Goal: Transaction & Acquisition: Purchase product/service

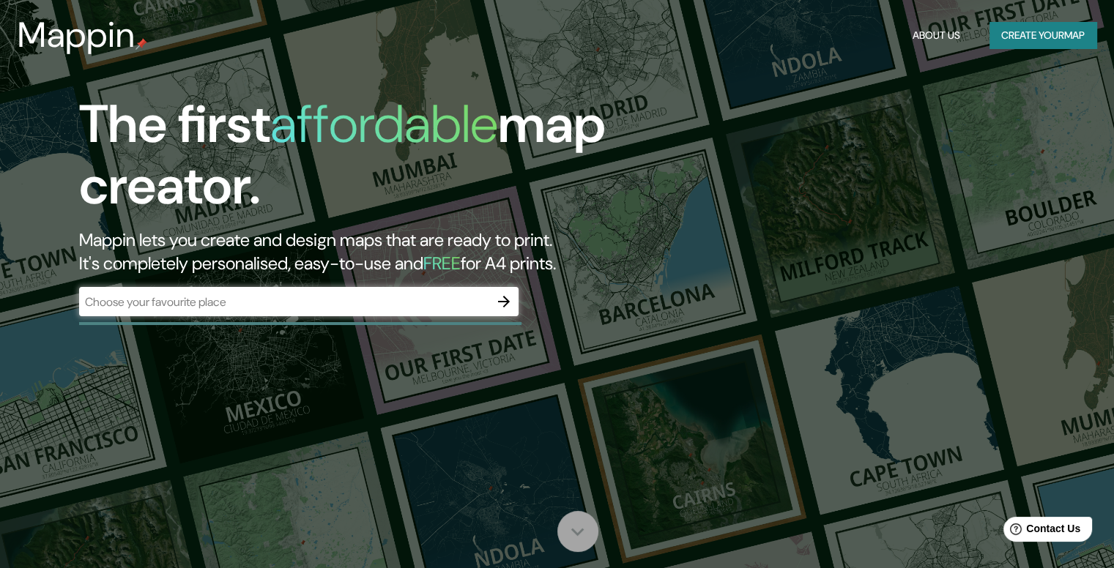
click at [571, 531] on icon at bounding box center [578, 532] width 26 height 26
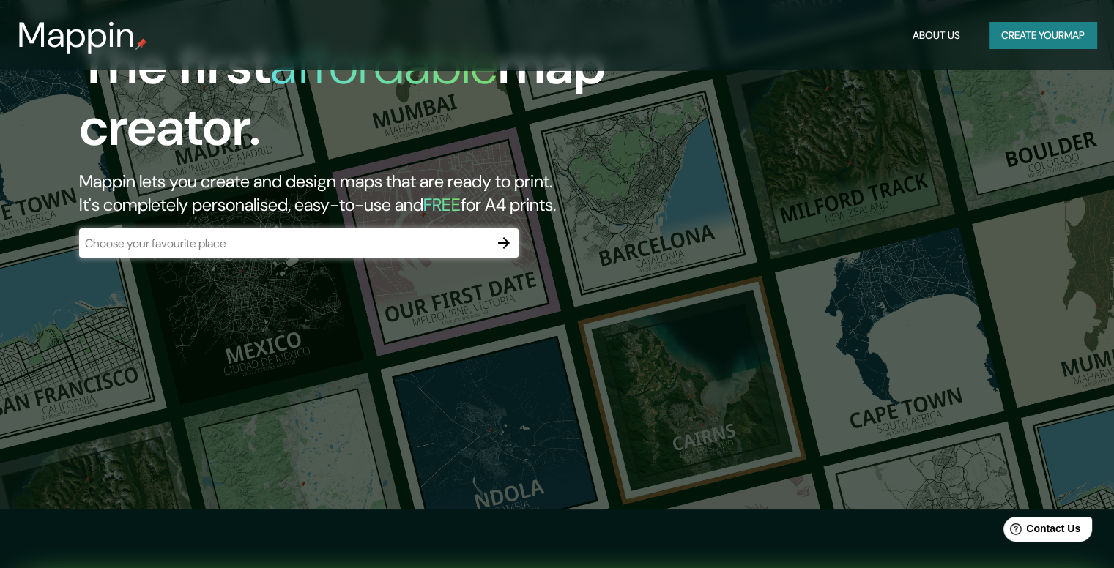
scroll to position [56, 0]
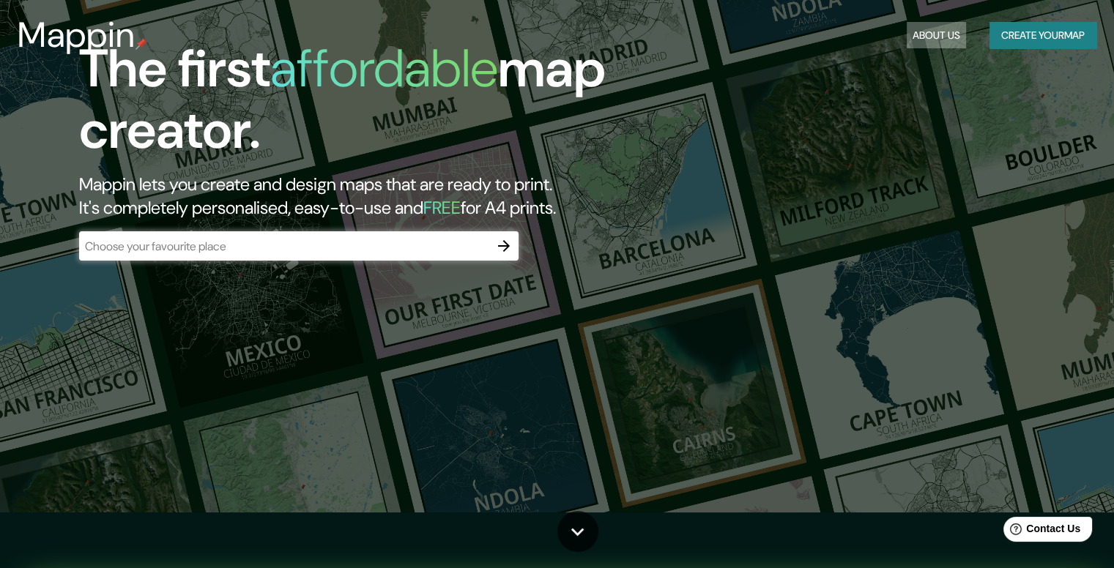
click at [933, 29] on button "About Us" at bounding box center [936, 35] width 59 height 27
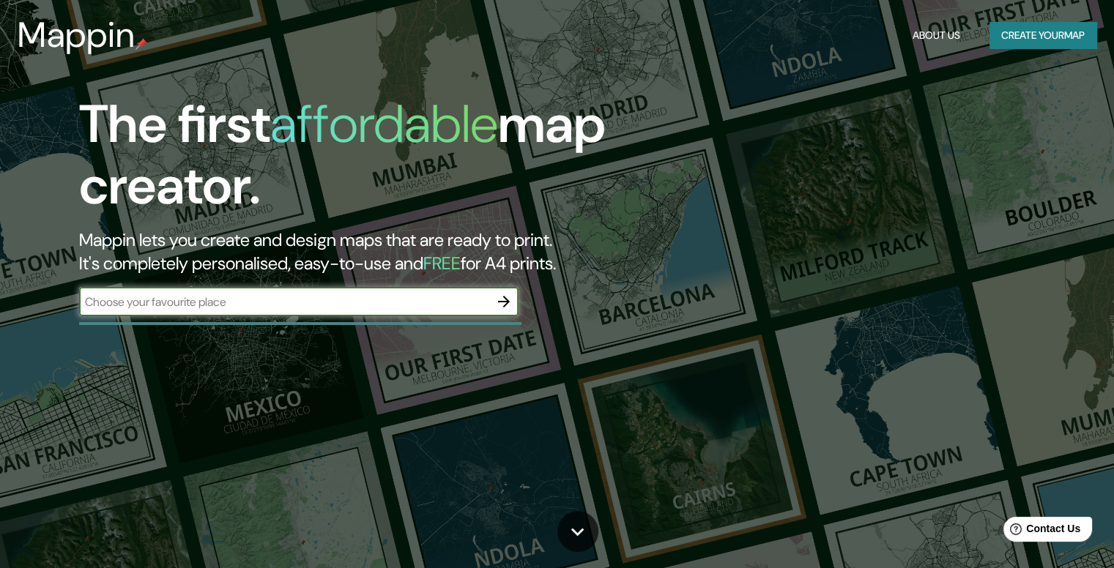
click at [1016, 30] on button "Create your map" at bounding box center [1042, 35] width 107 height 27
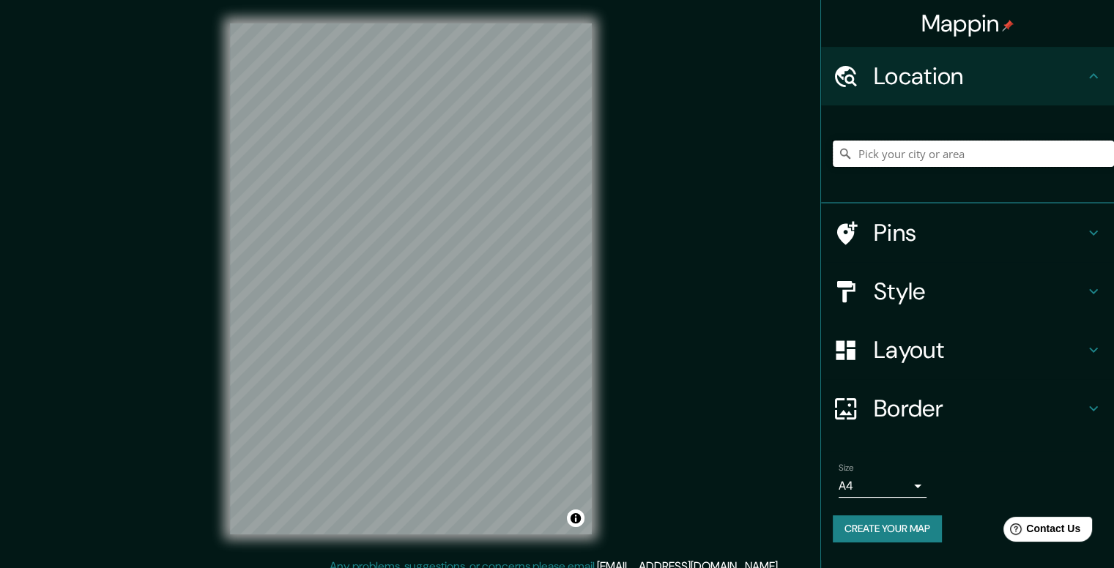
click at [947, 147] on input "Pick your city or area" at bounding box center [973, 154] width 281 height 26
type input "Lima, Provincia de Lima, Perú"
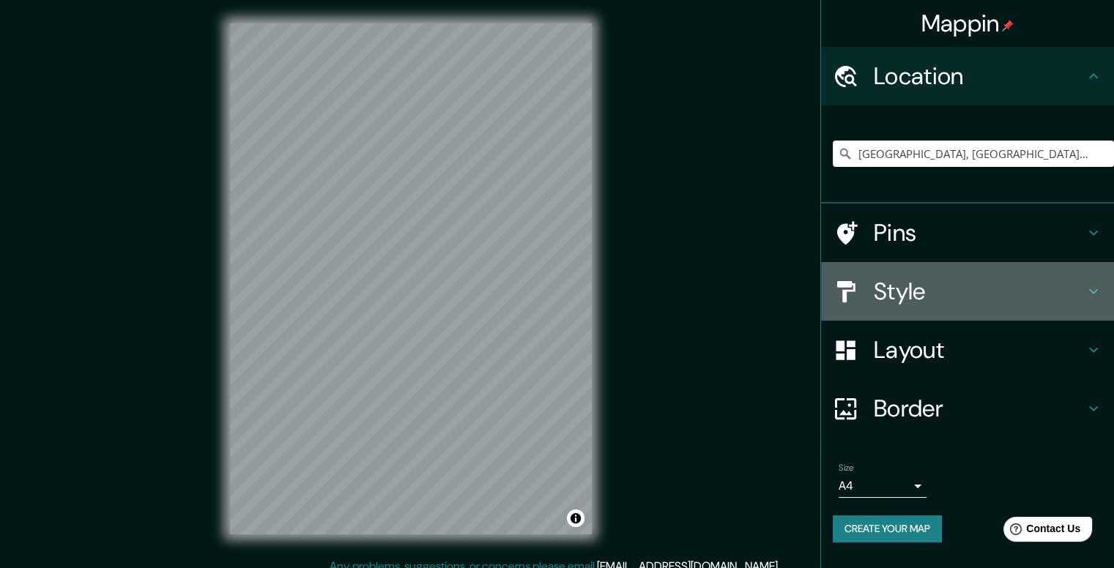
click at [931, 280] on h4 "Style" at bounding box center [979, 291] width 211 height 29
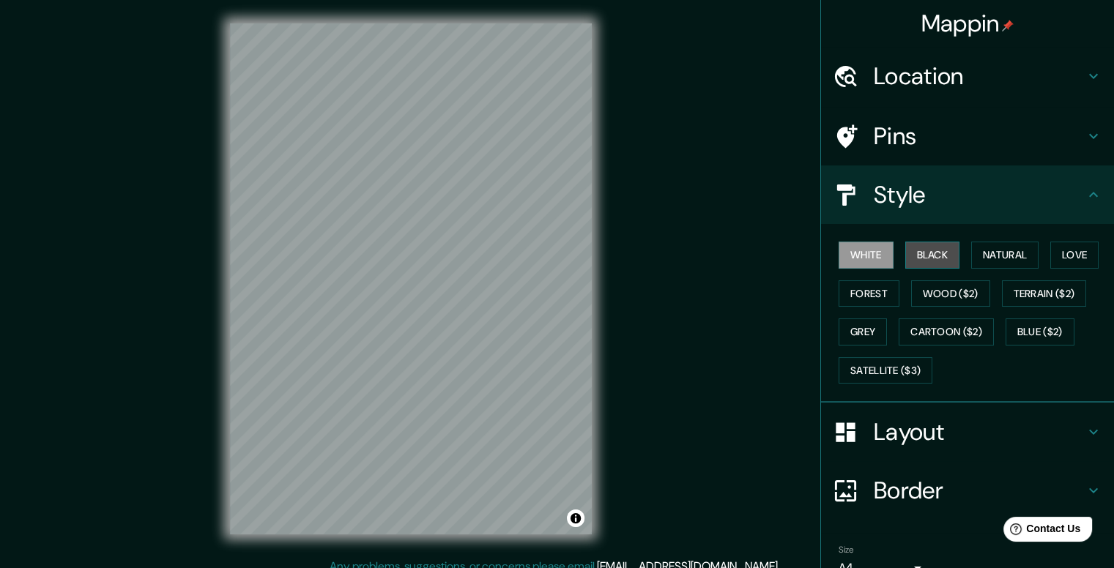
click at [920, 256] on button "Black" at bounding box center [932, 255] width 55 height 27
click at [979, 256] on button "Natural" at bounding box center [1004, 255] width 67 height 27
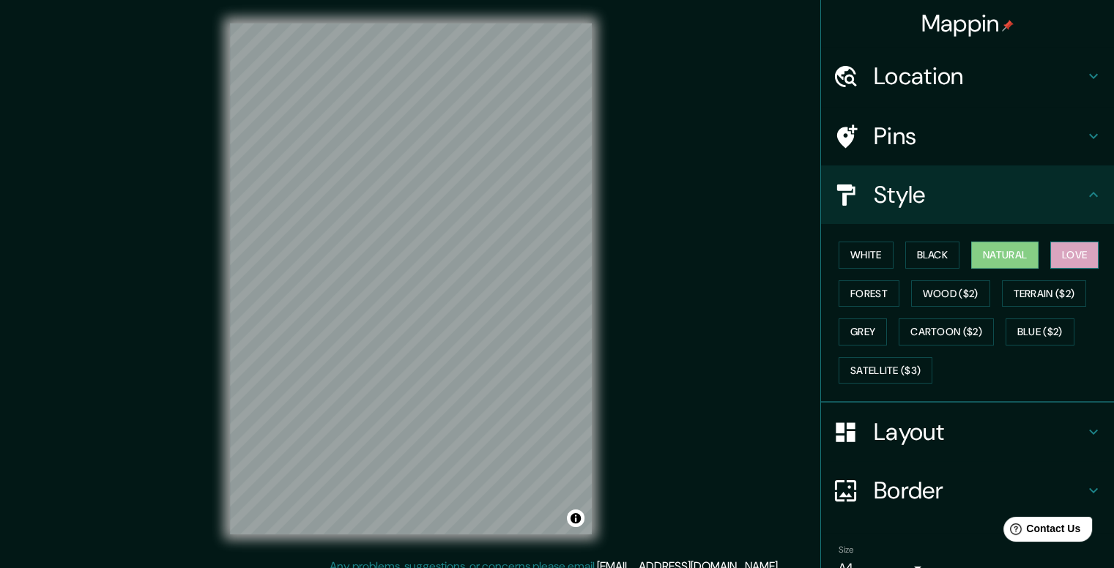
click at [1066, 256] on button "Love" at bounding box center [1074, 255] width 48 height 27
click at [919, 294] on button "Wood ($2)" at bounding box center [950, 293] width 79 height 27
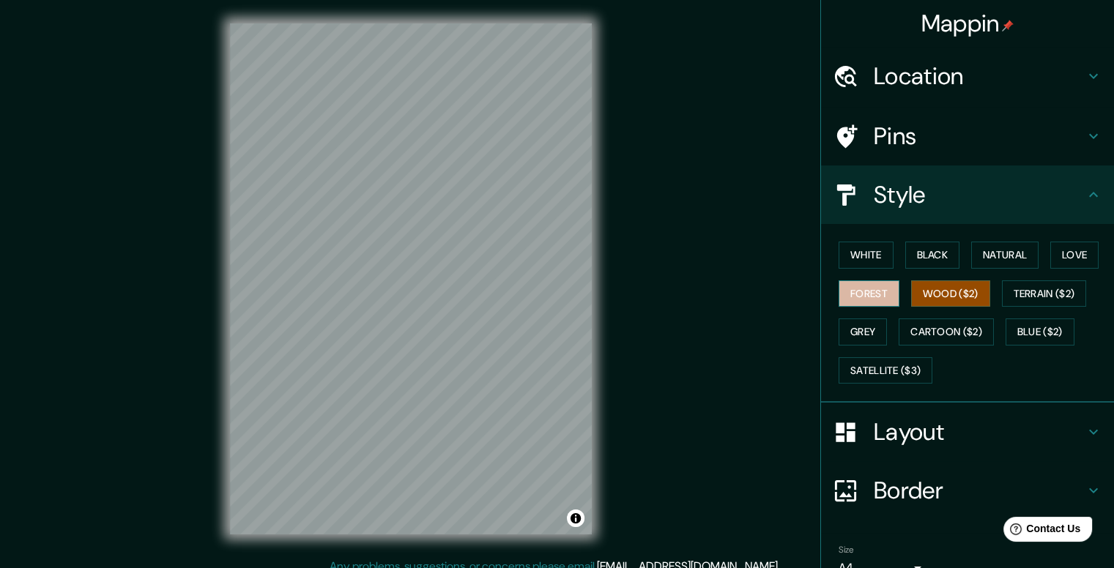
click at [866, 294] on button "Forest" at bounding box center [868, 293] width 61 height 27
click at [866, 341] on button "Grey" at bounding box center [862, 332] width 48 height 27
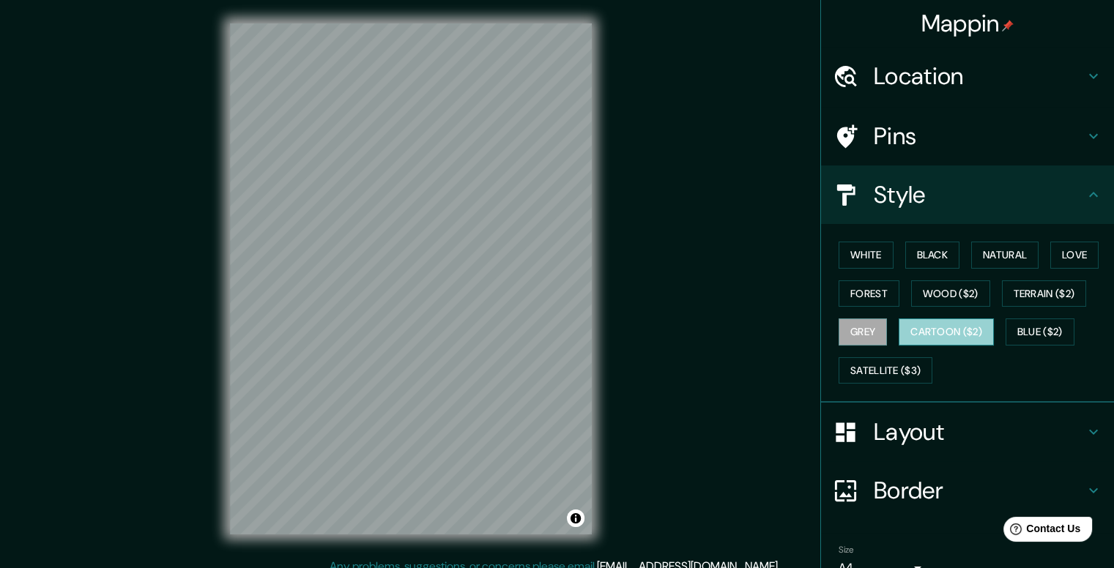
click at [932, 327] on button "Cartoon ($2)" at bounding box center [946, 332] width 95 height 27
click at [1034, 327] on button "Blue ($2)" at bounding box center [1039, 332] width 69 height 27
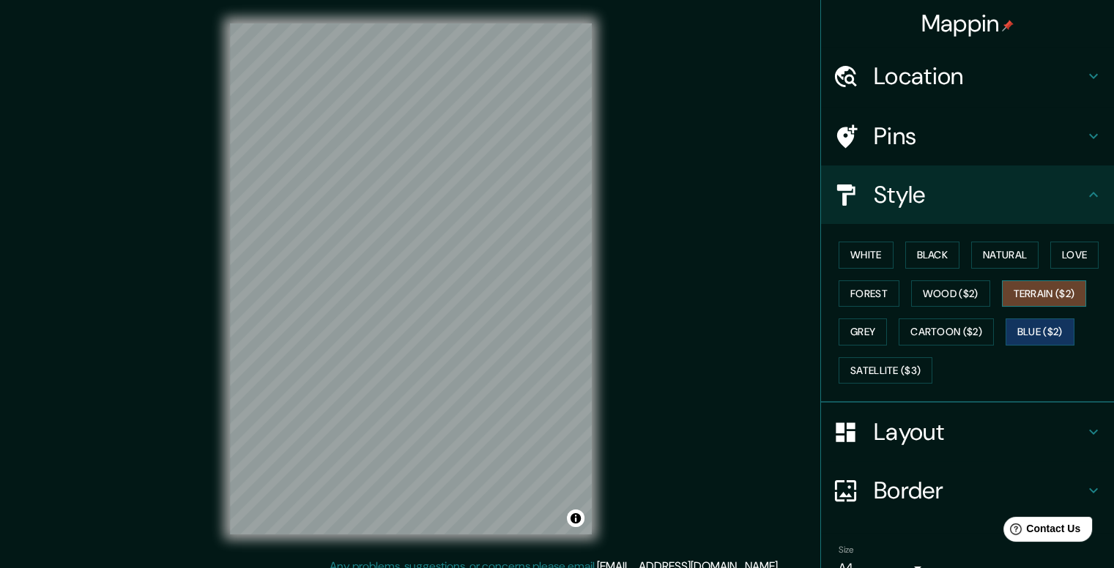
click at [1040, 291] on button "Terrain ($2)" at bounding box center [1044, 293] width 85 height 27
click at [888, 367] on button "Satellite ($3)" at bounding box center [885, 370] width 94 height 27
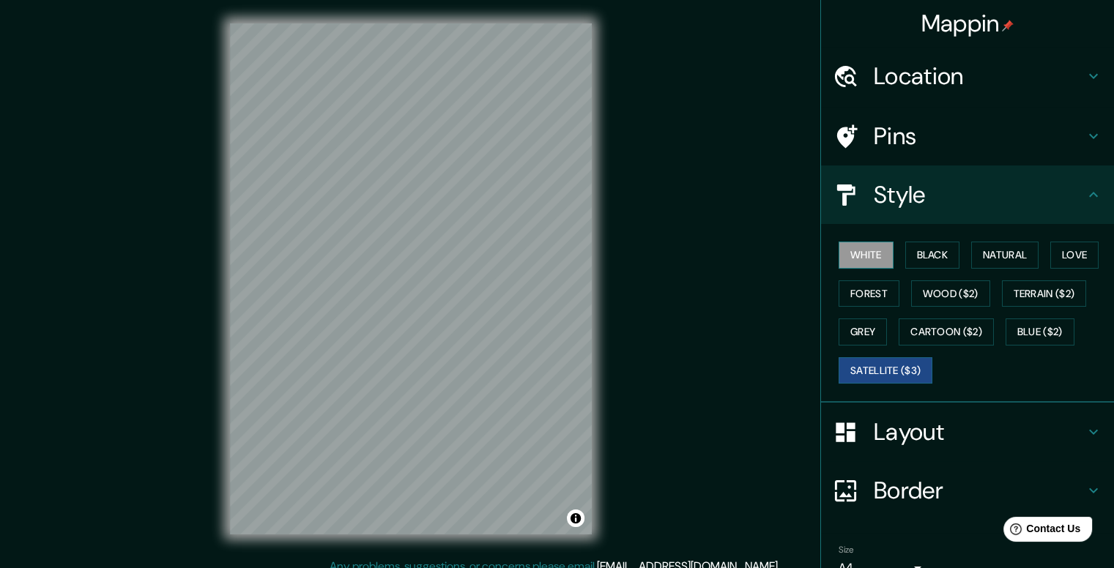
click at [864, 250] on button "White" at bounding box center [865, 255] width 55 height 27
click at [929, 253] on button "Black" at bounding box center [932, 255] width 55 height 27
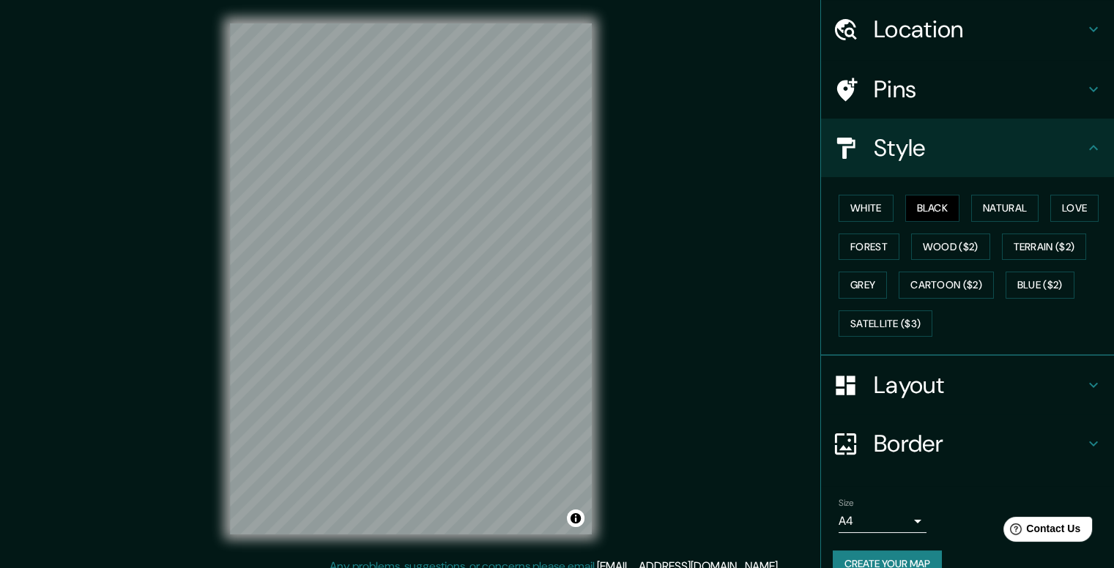
scroll to position [71, 0]
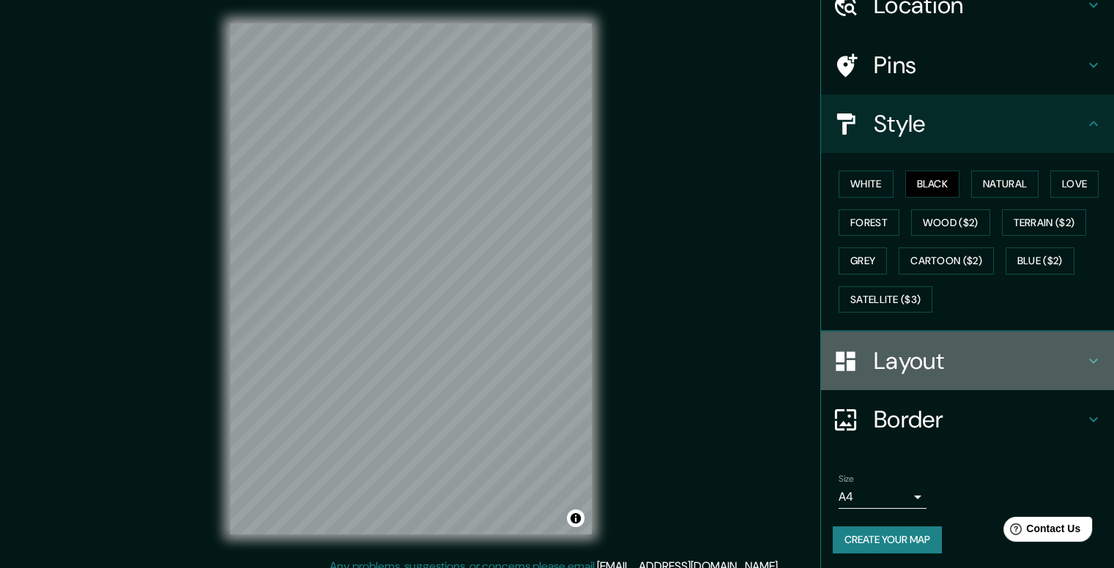
click at [943, 346] on h4 "Layout" at bounding box center [979, 360] width 211 height 29
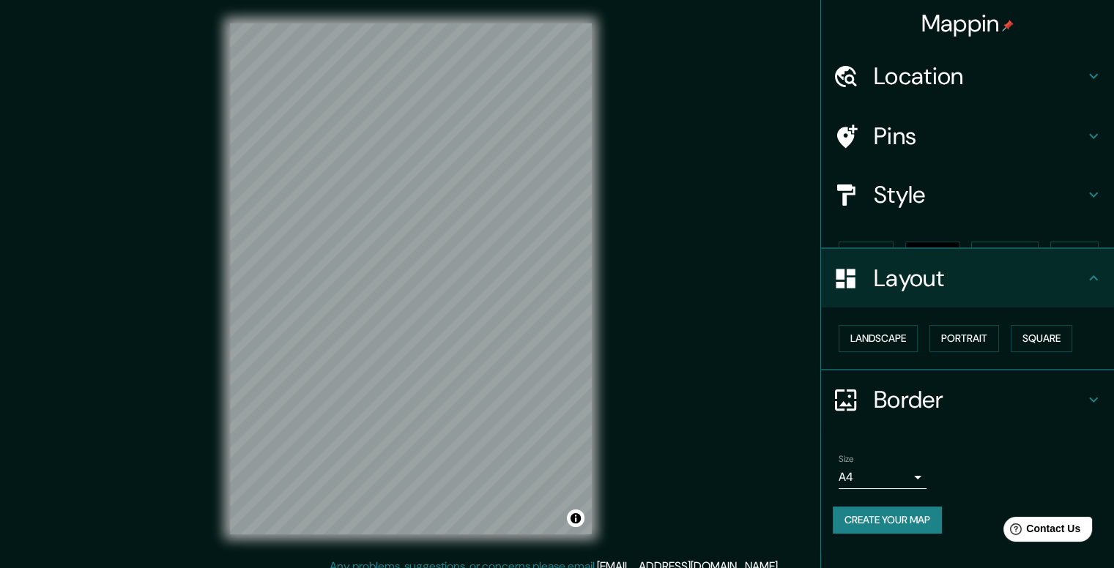
scroll to position [0, 0]
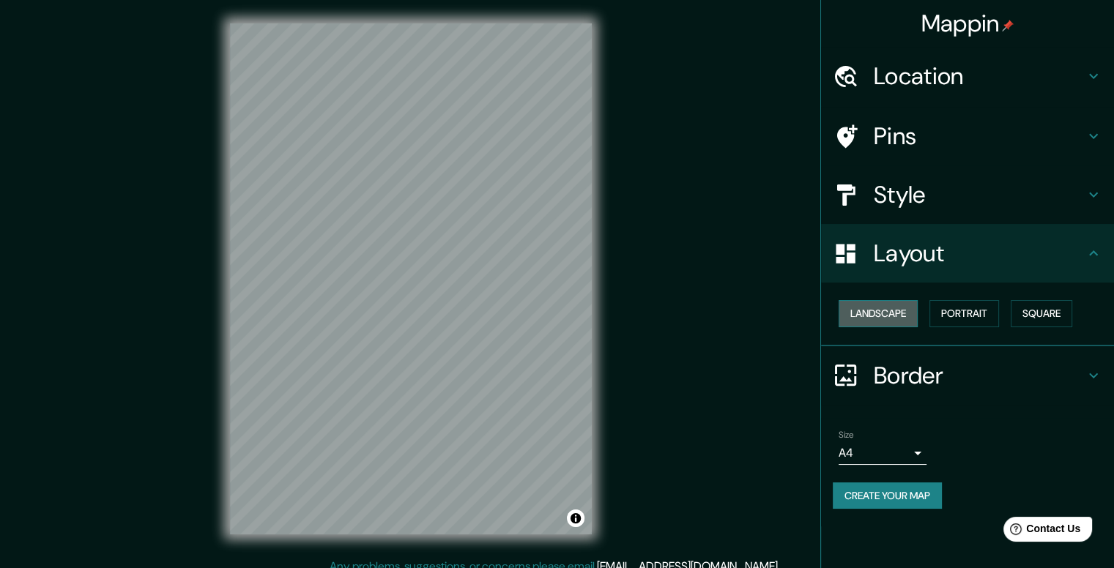
click at [893, 309] on button "Landscape" at bounding box center [877, 313] width 79 height 27
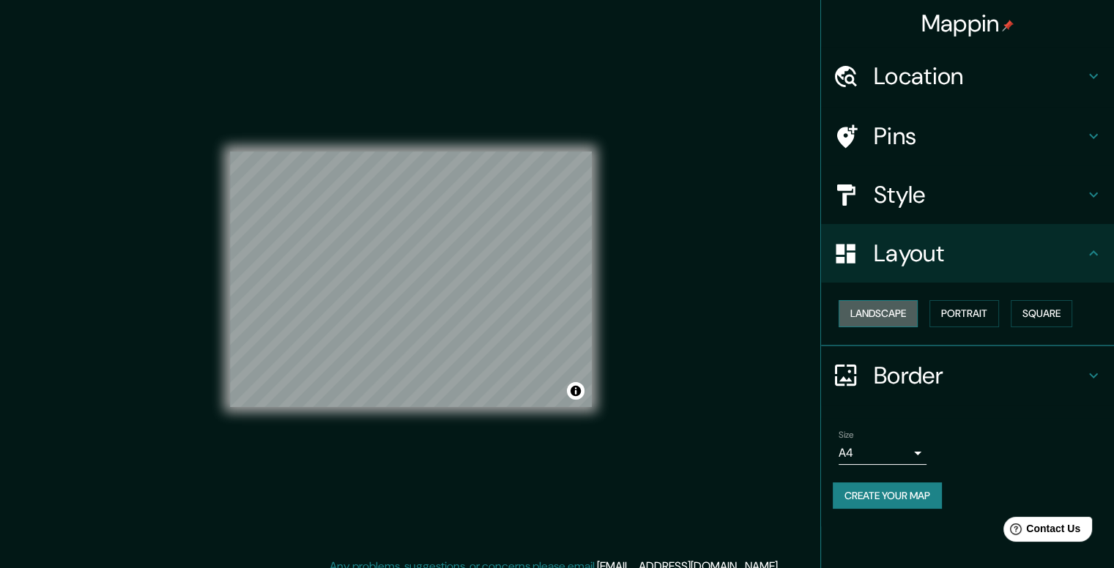
click at [893, 309] on button "Landscape" at bounding box center [877, 313] width 79 height 27
click at [961, 311] on button "Portrait" at bounding box center [964, 313] width 70 height 27
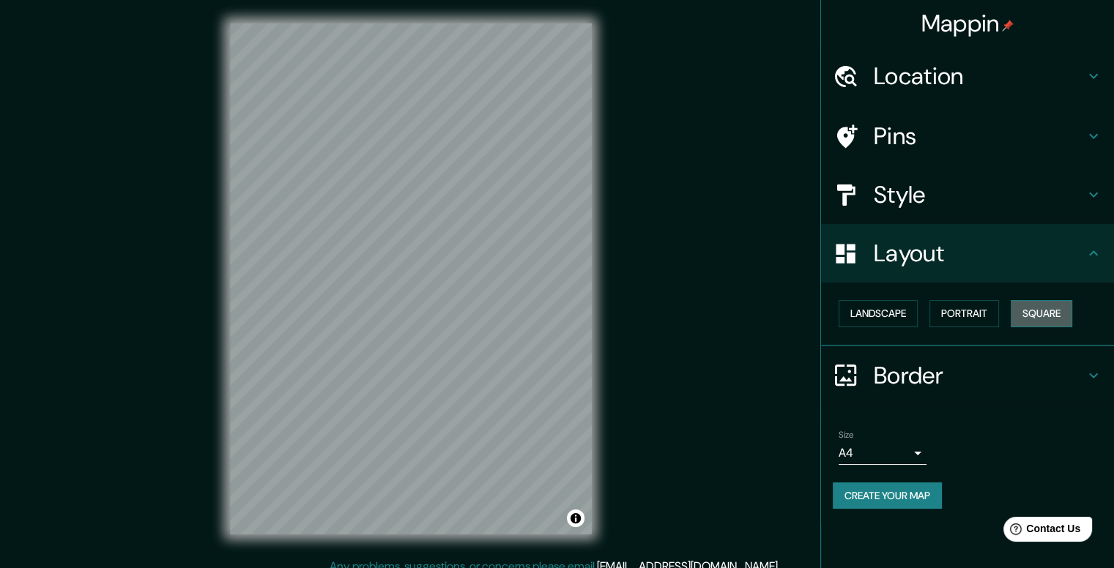
click at [1039, 312] on button "Square" at bounding box center [1042, 313] width 62 height 27
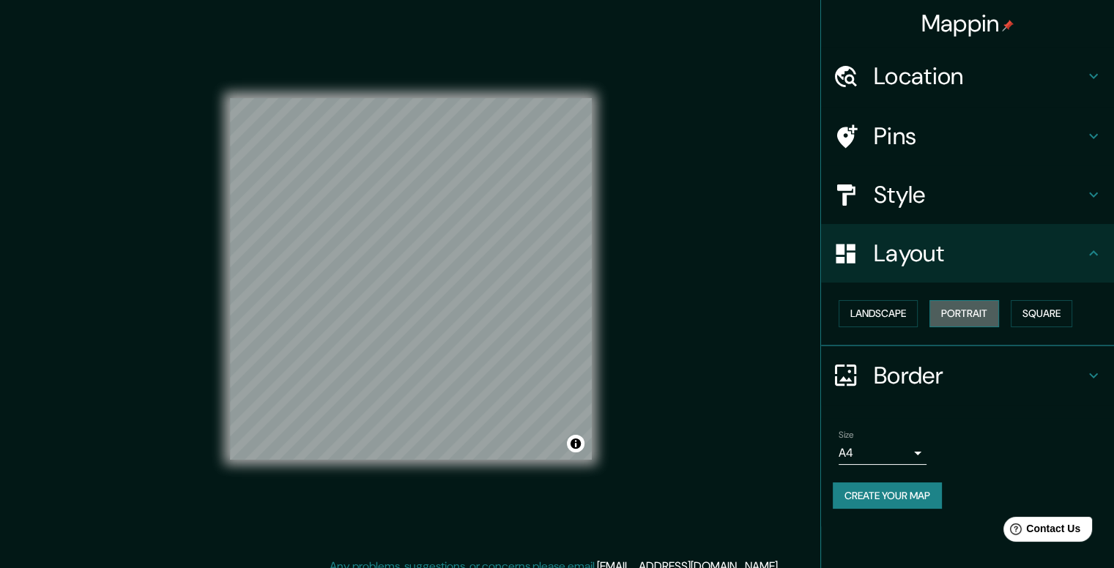
click at [984, 308] on button "Portrait" at bounding box center [964, 313] width 70 height 27
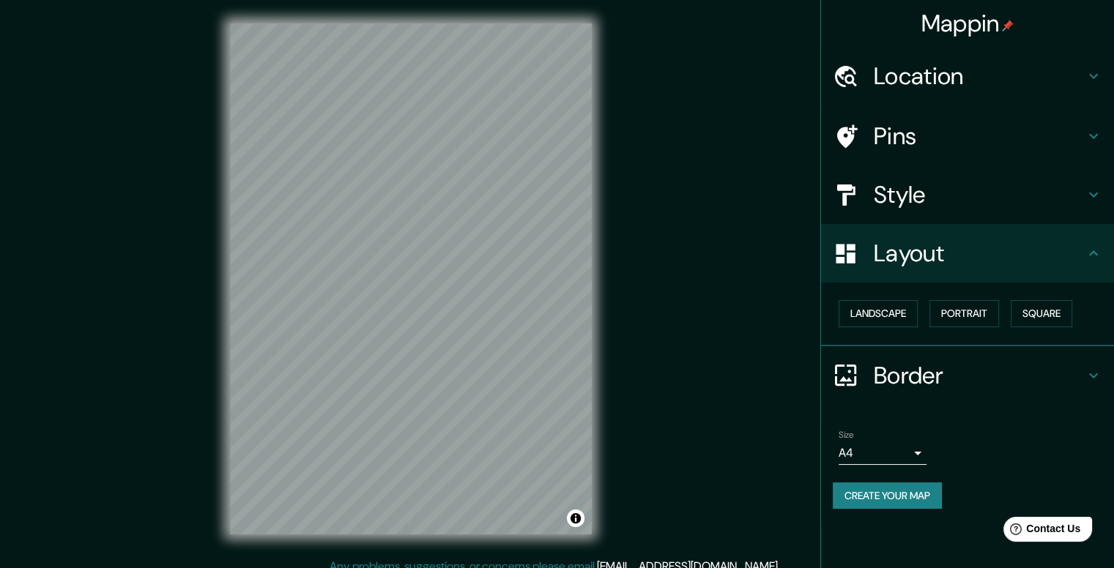
click at [945, 382] on h4 "Border" at bounding box center [979, 375] width 211 height 29
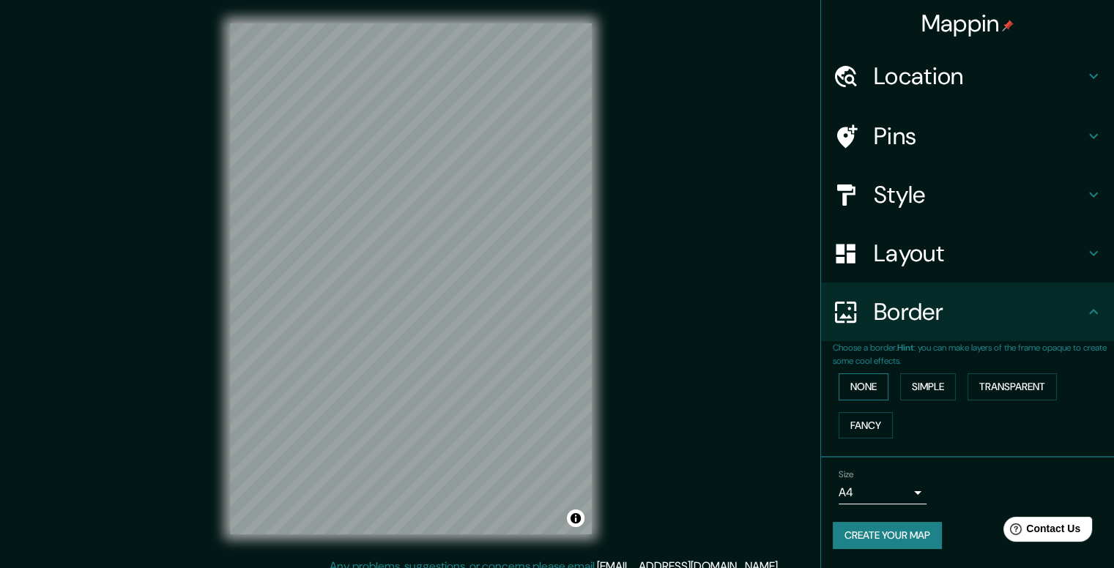
click at [860, 388] on button "None" at bounding box center [863, 386] width 50 height 27
click at [938, 387] on button "Simple" at bounding box center [928, 386] width 56 height 27
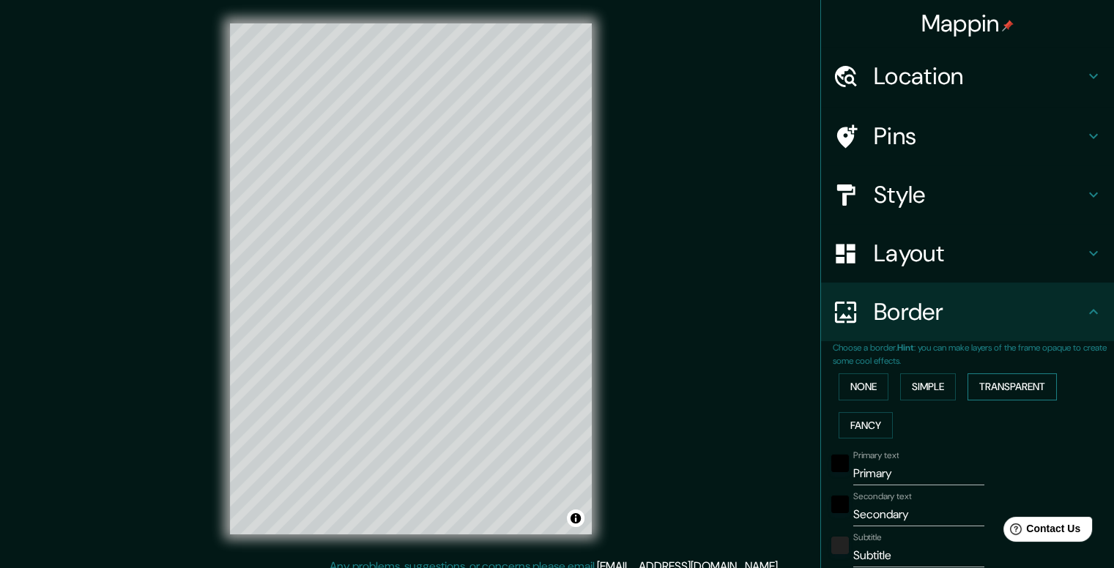
click at [1003, 387] on button "Transparent" at bounding box center [1011, 386] width 89 height 27
click at [868, 423] on button "Fancy" at bounding box center [865, 425] width 54 height 27
click at [860, 389] on button "None" at bounding box center [863, 386] width 50 height 27
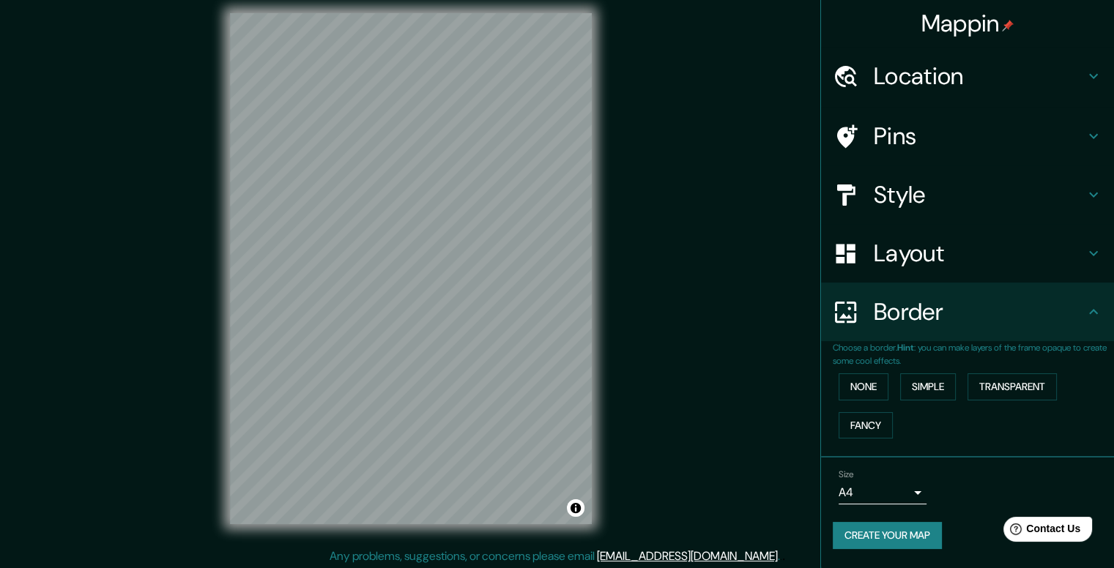
scroll to position [13, 0]
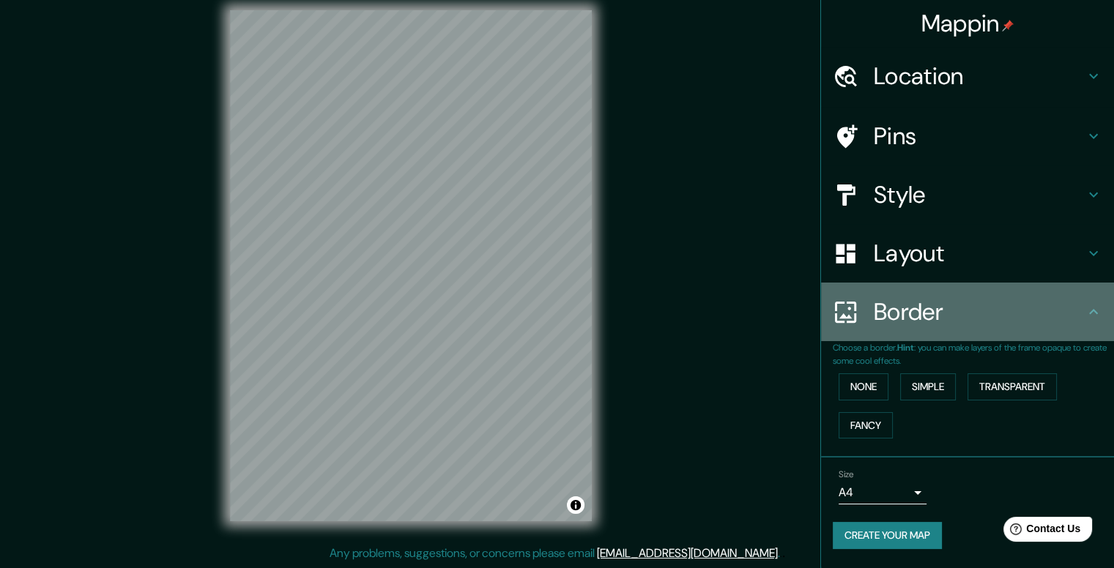
click at [1086, 313] on icon at bounding box center [1094, 312] width 18 height 18
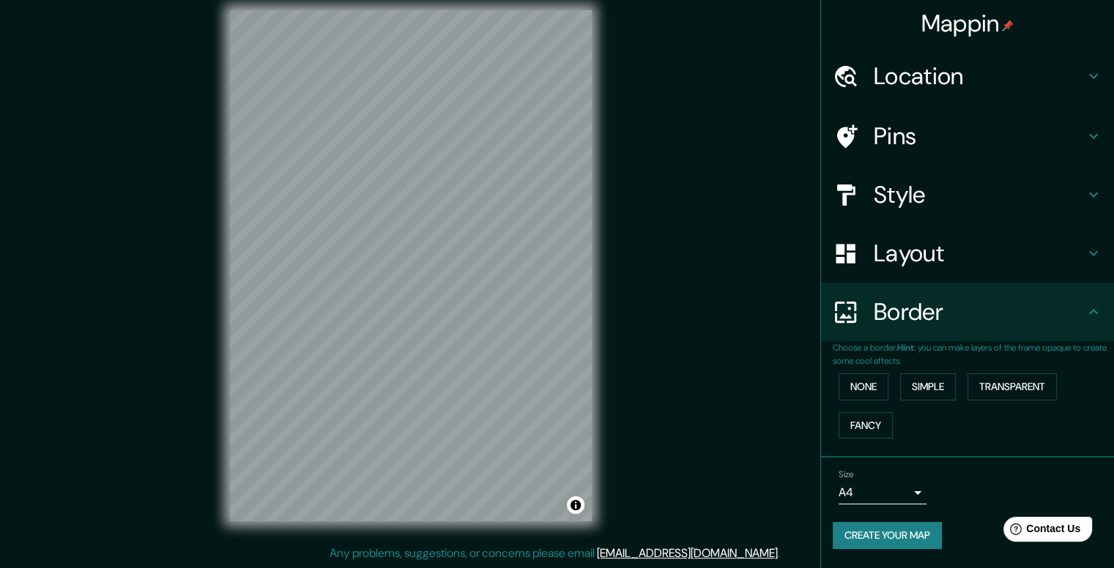
click at [914, 487] on body "Mappin Location Lima, Provincia de Lima, Perú Lima Provincia de Lima, Perú Lima…" at bounding box center [557, 271] width 1114 height 568
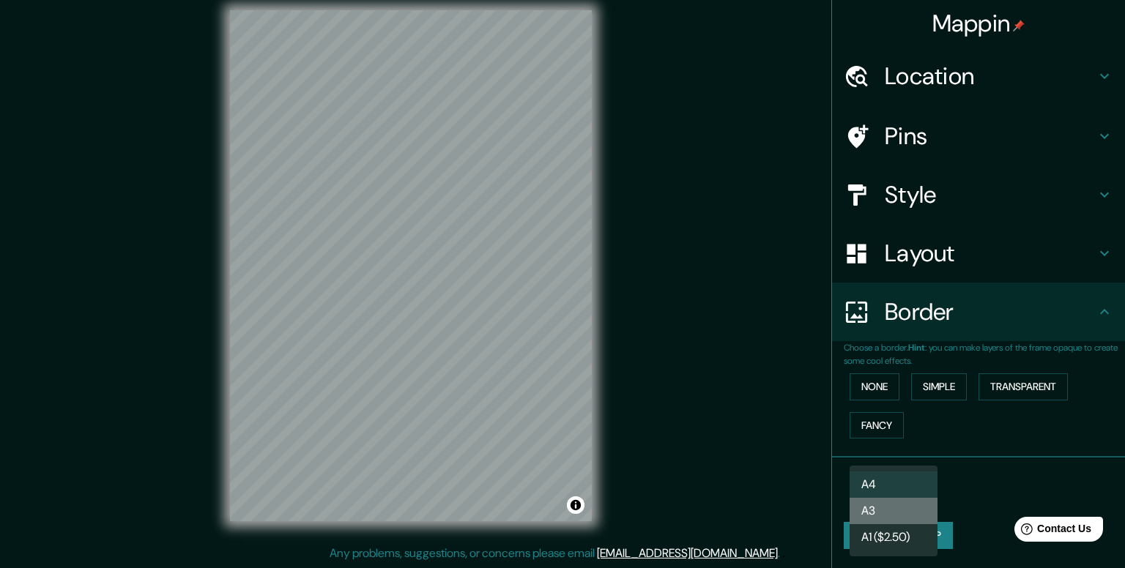
click at [893, 510] on li "A3" at bounding box center [893, 511] width 88 height 26
type input "a4"
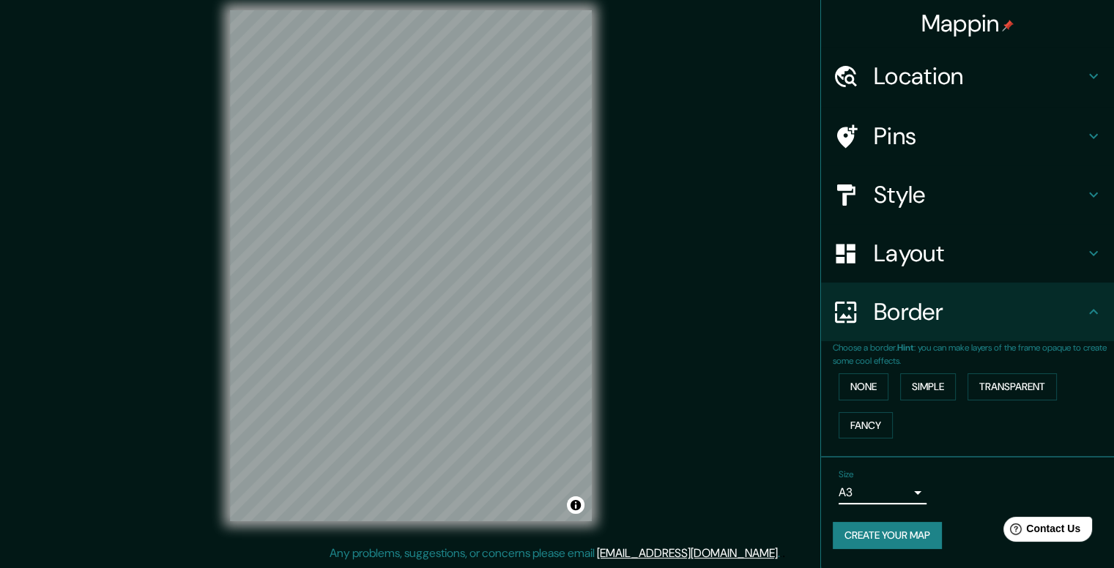
drag, startPoint x: 903, startPoint y: 168, endPoint x: 901, endPoint y: 155, distance: 13.4
click at [902, 166] on div "Style" at bounding box center [967, 194] width 293 height 59
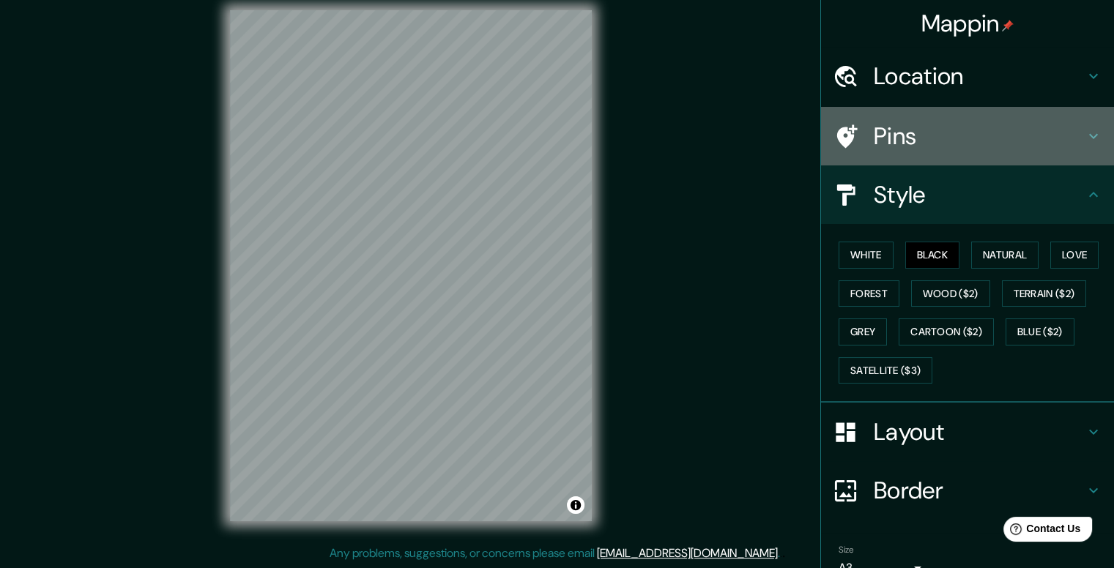
click at [897, 124] on h4 "Pins" at bounding box center [979, 136] width 211 height 29
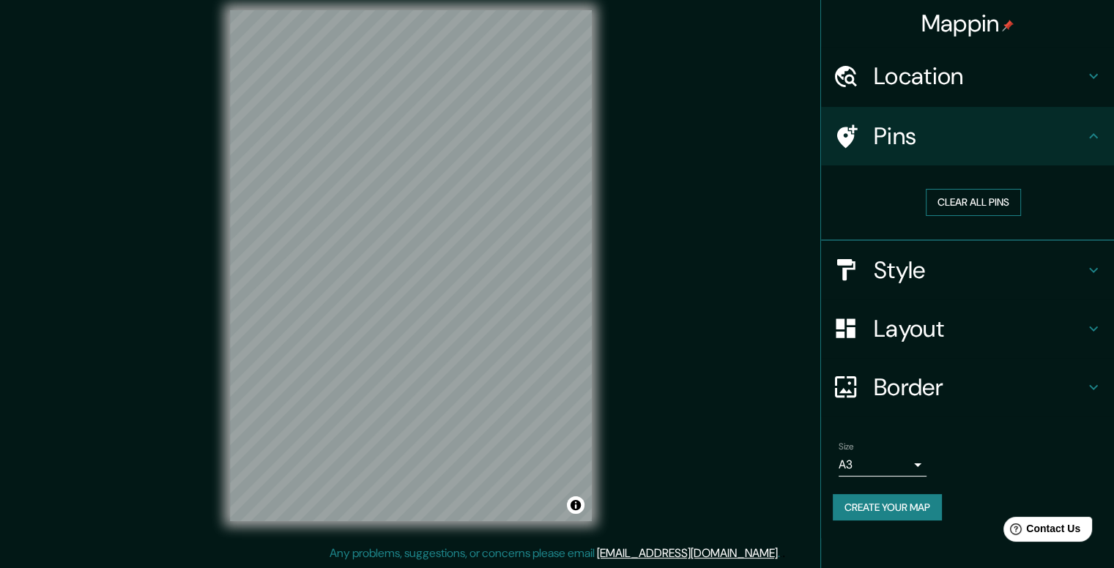
click at [973, 199] on button "Clear all pins" at bounding box center [973, 202] width 95 height 27
click at [907, 65] on h4 "Location" at bounding box center [979, 76] width 211 height 29
